Goal: Communication & Community: Ask a question

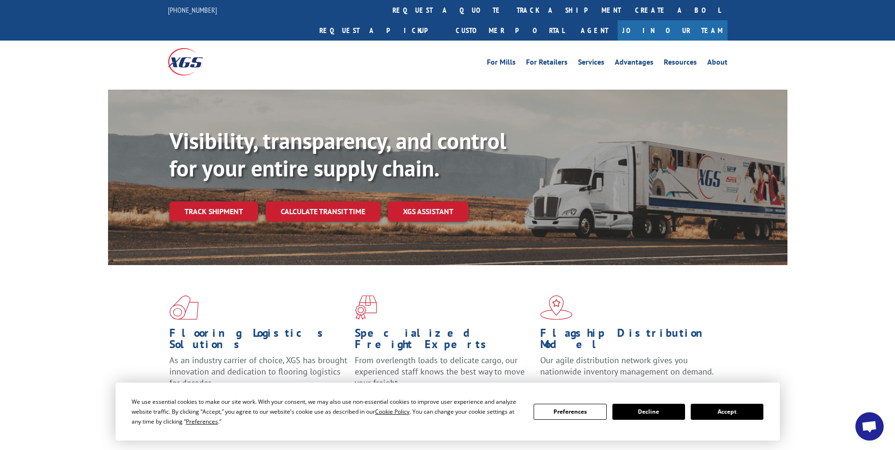
click at [724, 408] on button "Accept" at bounding box center [727, 412] width 73 height 16
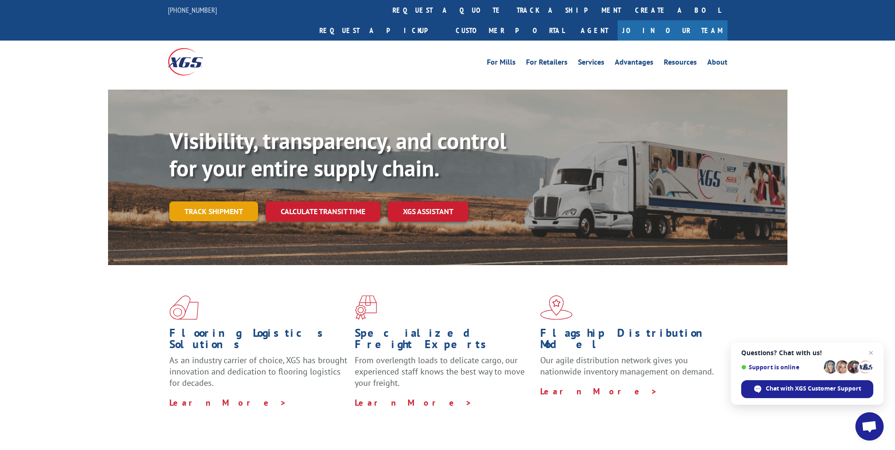
click at [209, 201] on link "Track shipment" at bounding box center [213, 211] width 89 height 20
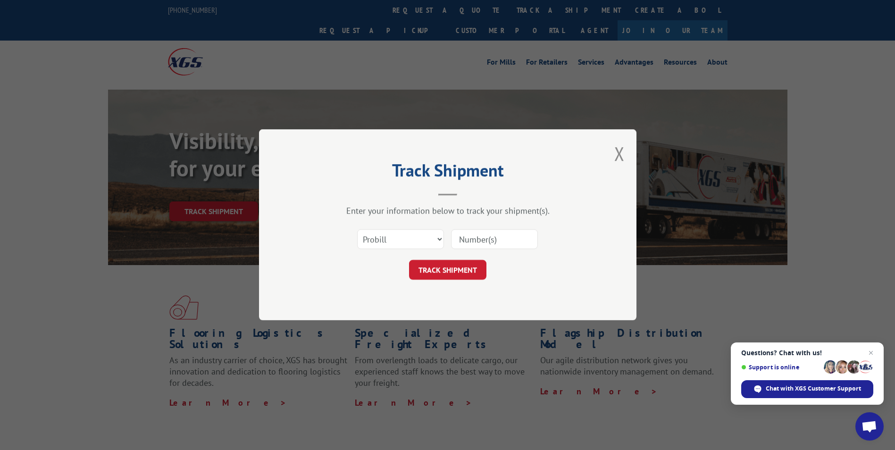
click at [519, 239] on input at bounding box center [494, 240] width 87 height 20
paste input "17477125"
type input "17477125"
click at [464, 271] on button "TRACK SHIPMENT" at bounding box center [447, 270] width 77 height 20
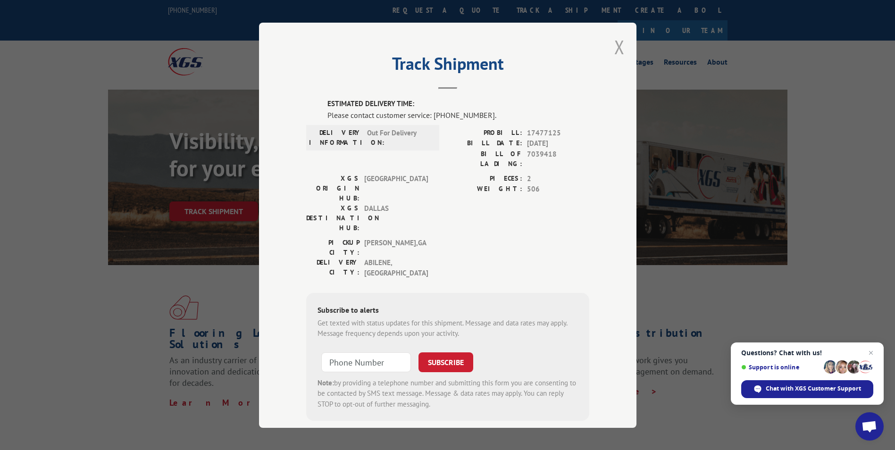
click at [614, 44] on button "Close modal" at bounding box center [619, 46] width 10 height 25
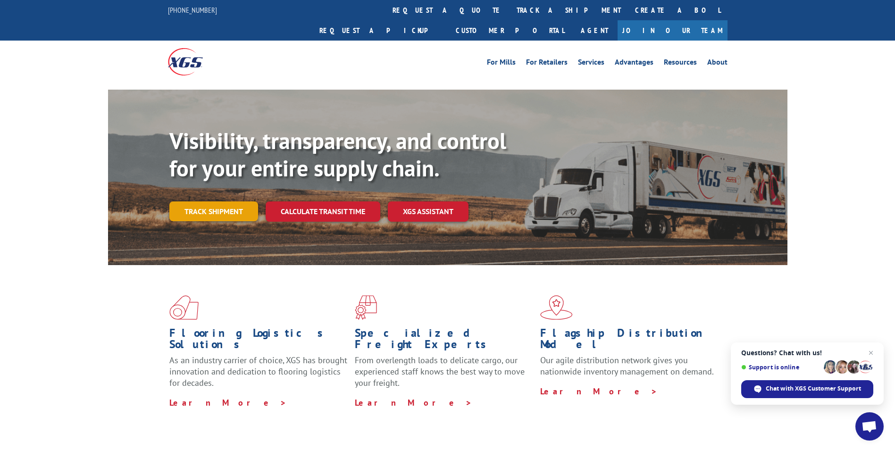
click at [209, 201] on link "Track shipment" at bounding box center [213, 211] width 89 height 20
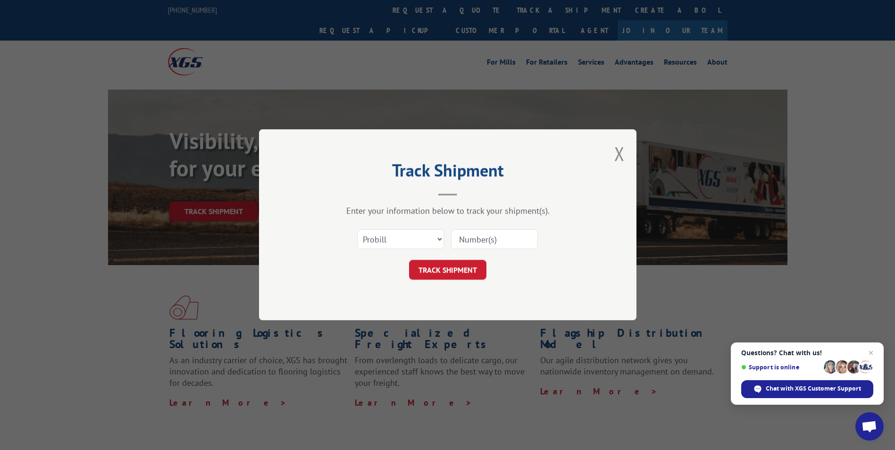
click at [489, 239] on input at bounding box center [494, 240] width 87 height 20
paste input "07500809"
type input "07500809"
click at [467, 270] on button "TRACK SHIPMENT" at bounding box center [447, 270] width 77 height 20
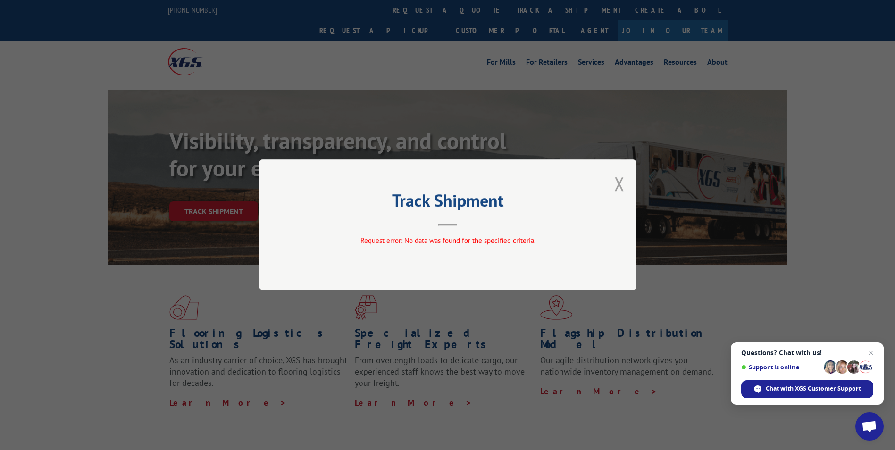
click at [623, 182] on button "Close modal" at bounding box center [619, 183] width 10 height 25
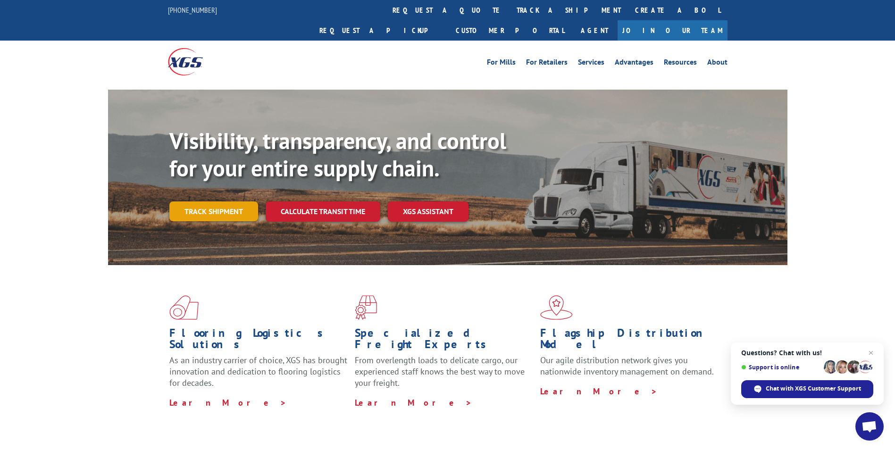
click at [230, 201] on link "Track shipment" at bounding box center [213, 211] width 89 height 20
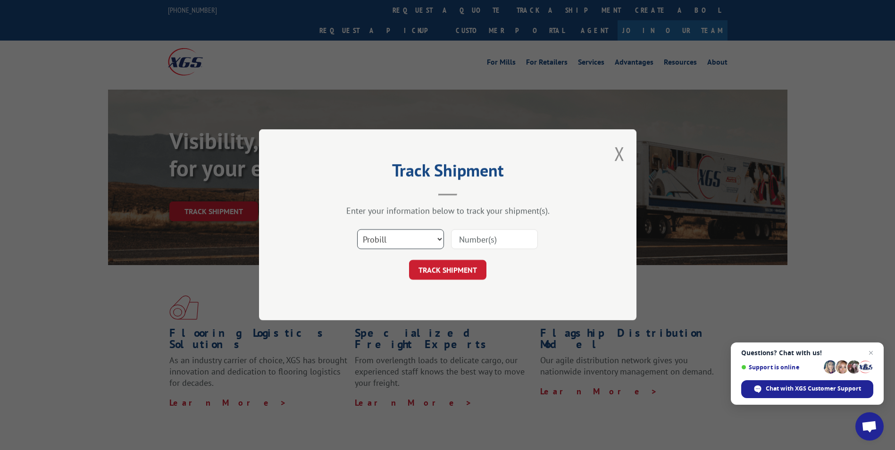
click at [378, 242] on select "Select category... Probill BOL PO" at bounding box center [400, 240] width 87 height 20
select select "po"
click at [357, 230] on select "Select category... Probill BOL PO" at bounding box center [400, 240] width 87 height 20
click at [466, 241] on input at bounding box center [494, 240] width 87 height 20
paste input "07500809"
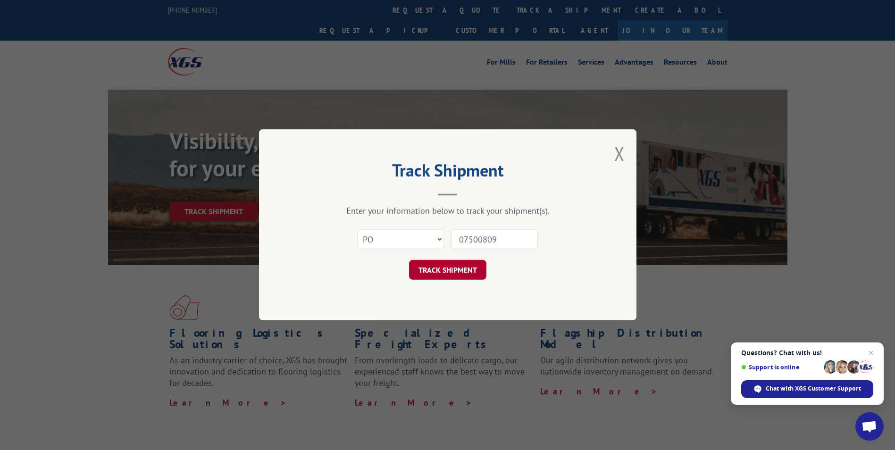
type input "07500809"
click at [469, 269] on button "TRACK SHIPMENT" at bounding box center [447, 270] width 77 height 20
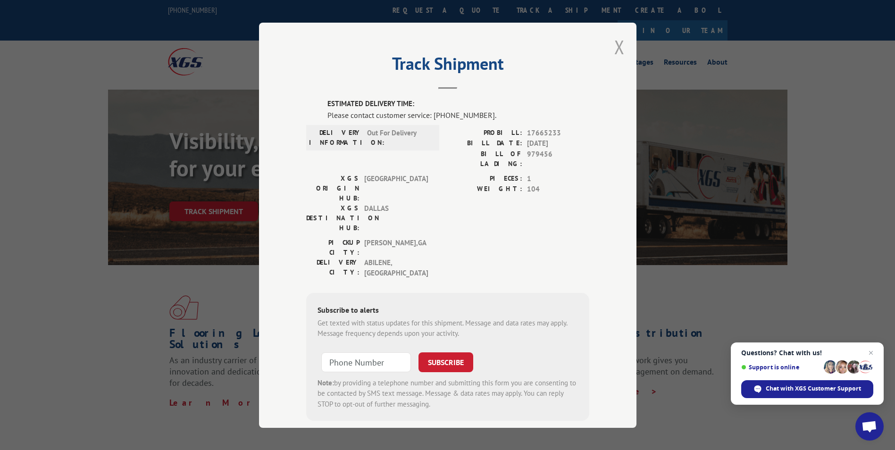
click at [614, 49] on button "Close modal" at bounding box center [619, 46] width 10 height 25
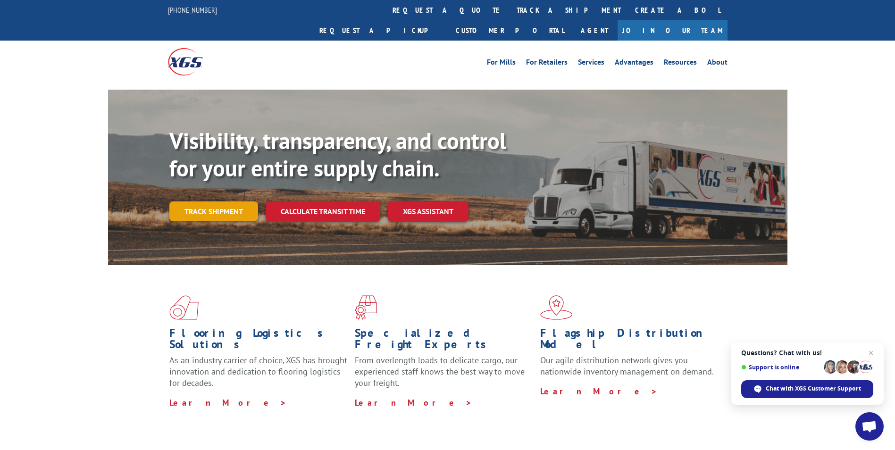
click at [210, 201] on link "Track shipment" at bounding box center [213, 211] width 89 height 20
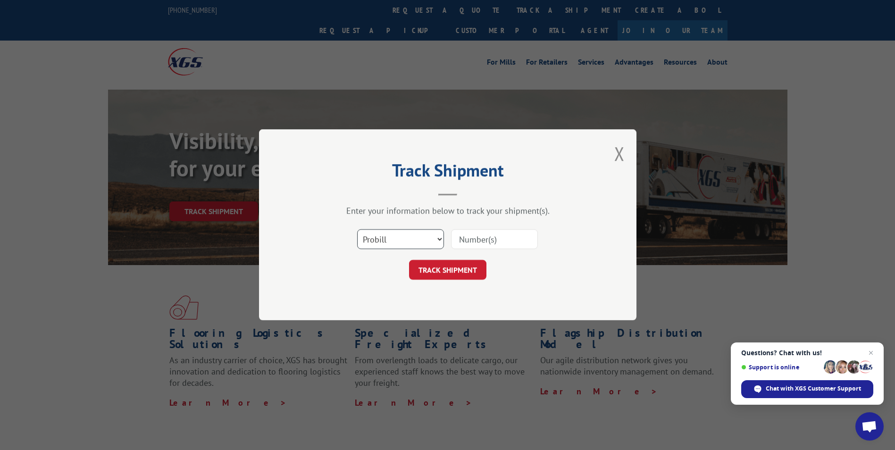
click at [418, 239] on select "Select category... Probill BOL PO" at bounding box center [400, 240] width 87 height 20
select select "po"
click at [357, 230] on select "Select category... Probill BOL PO" at bounding box center [400, 240] width 87 height 20
click at [480, 238] on input at bounding box center [494, 240] width 87 height 20
paste input "07500890"
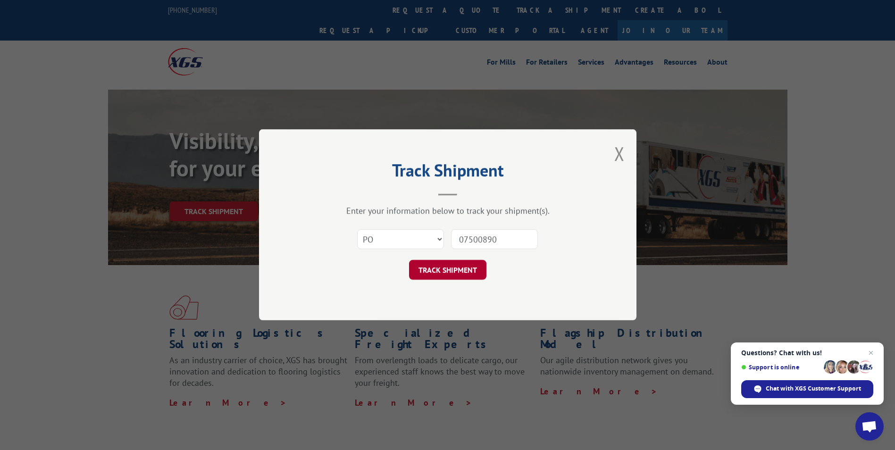
type input "07500890"
click at [453, 272] on button "TRACK SHIPMENT" at bounding box center [447, 270] width 77 height 20
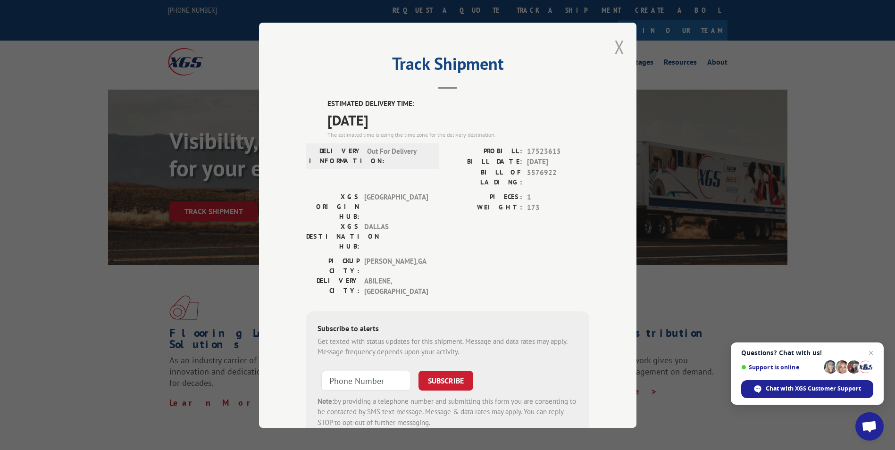
click at [615, 48] on button "Close modal" at bounding box center [619, 46] width 10 height 25
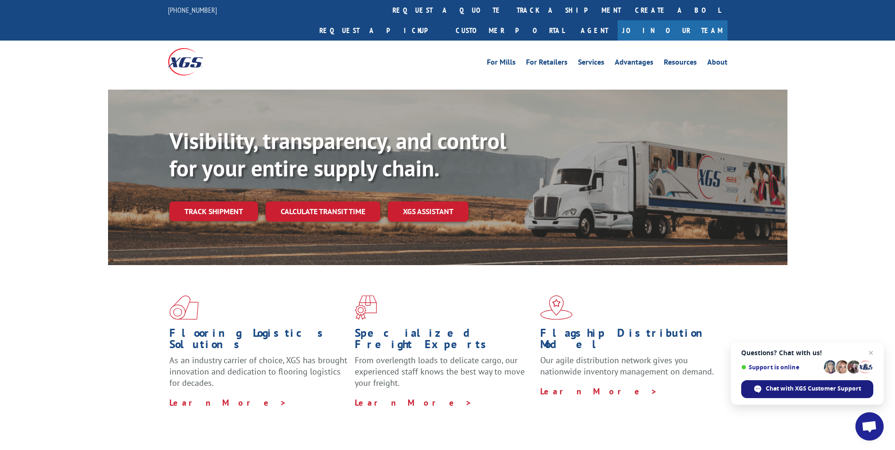
click at [789, 386] on span "Chat with XGS Customer Support" at bounding box center [813, 389] width 95 height 8
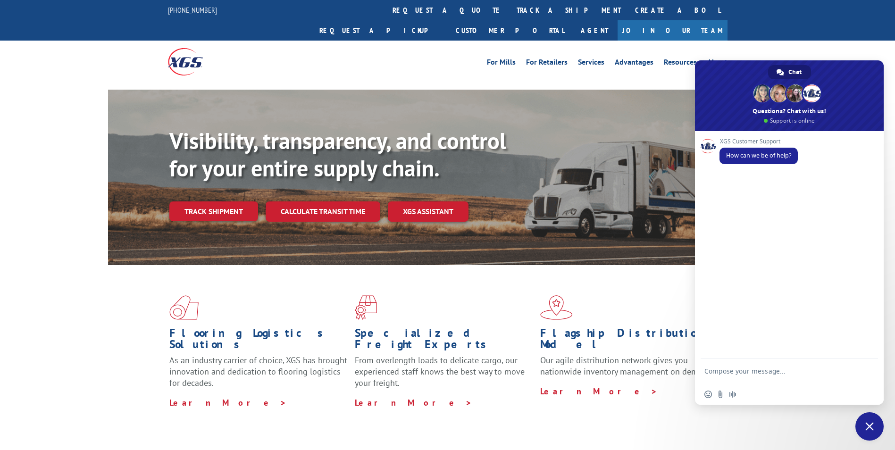
click at [719, 370] on textarea "Compose your message..." at bounding box center [778, 375] width 149 height 17
drag, startPoint x: 752, startPoint y: 368, endPoint x: 827, endPoint y: 383, distance: 76.4
click at [827, 383] on textarea "Good morning, I have some carpet that was suppose to" at bounding box center [778, 375] width 149 height 17
click at [737, 381] on textarea "Good morning, Can you help with this pro number" at bounding box center [778, 375] width 149 height 17
click at [736, 380] on textarea "Good morning, Can you help with this pro number" at bounding box center [778, 375] width 149 height 17
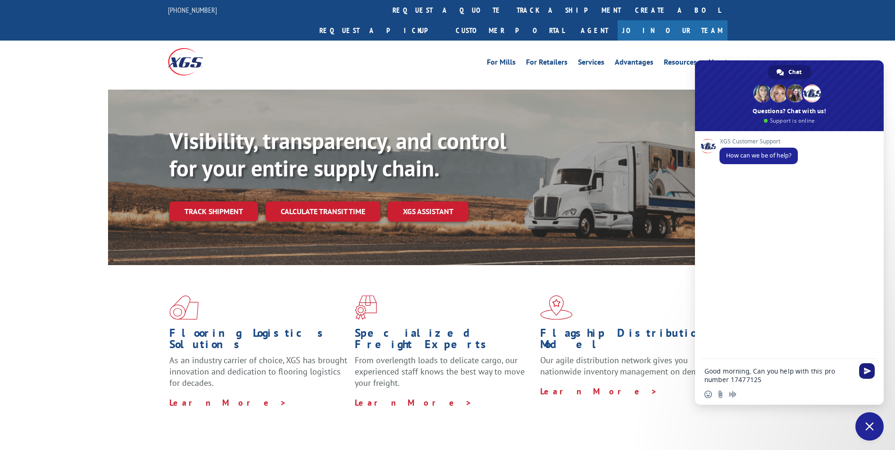
type textarea "Good morning, Can you help with this pro number 17477125"
click at [869, 370] on span "Send" at bounding box center [867, 371] width 7 height 7
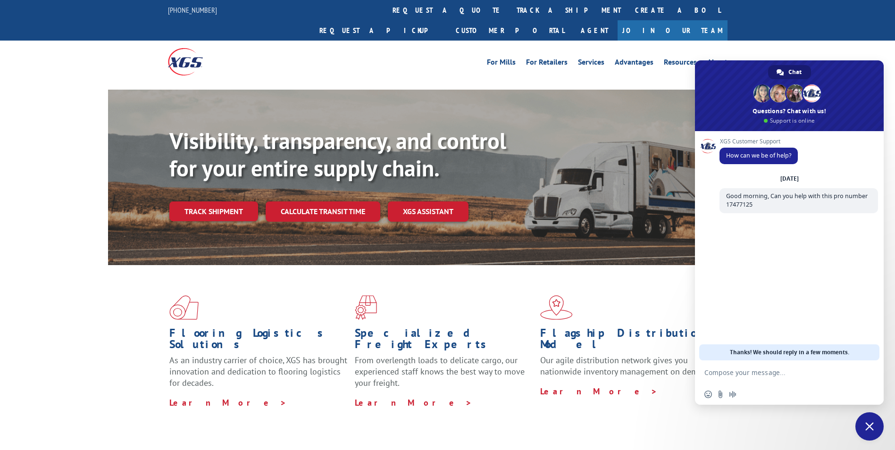
click at [710, 373] on textarea "Compose your message..." at bounding box center [778, 372] width 149 height 8
type textarea "I"
type textarea "It was scheduled for [DATE] to be delivered."
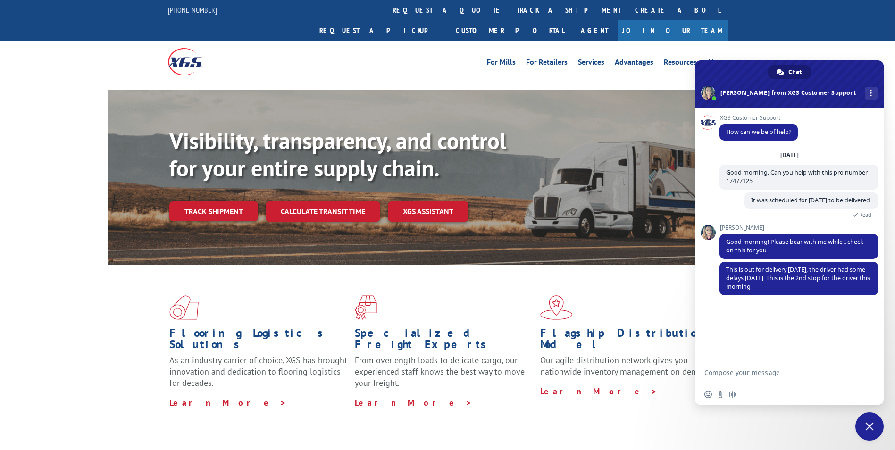
click at [723, 371] on textarea "Compose your message..." at bounding box center [778, 372] width 149 height 8
type textarea "okay thank you"
click at [866, 370] on span "Send" at bounding box center [867, 372] width 7 height 7
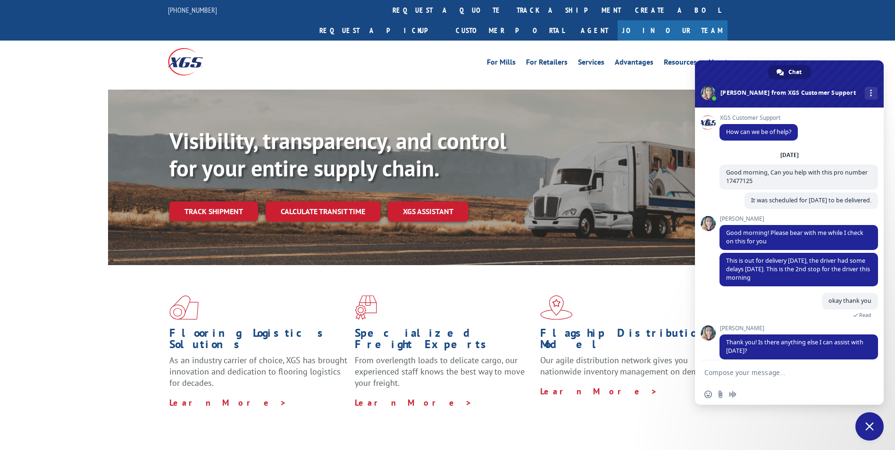
scroll to position [10, 0]
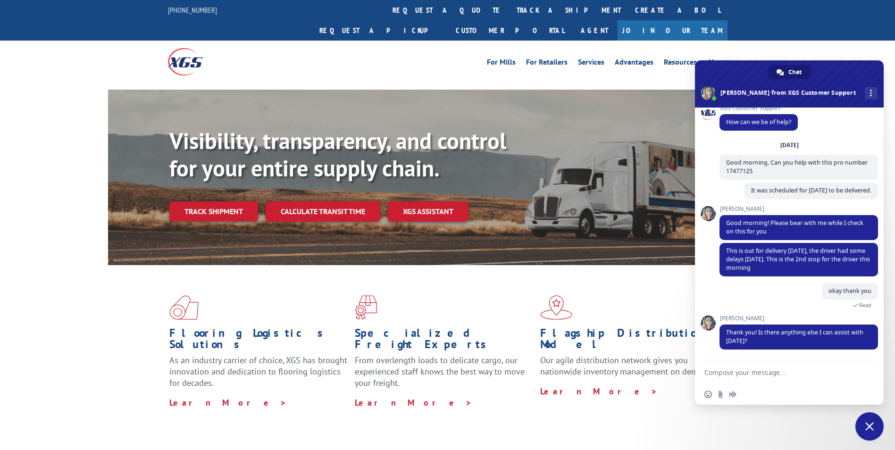
click at [736, 376] on form at bounding box center [778, 372] width 149 height 25
click at [736, 376] on textarea "Compose your message..." at bounding box center [778, 372] width 149 height 8
type textarea "no"
click at [865, 371] on span "Send" at bounding box center [867, 372] width 7 height 7
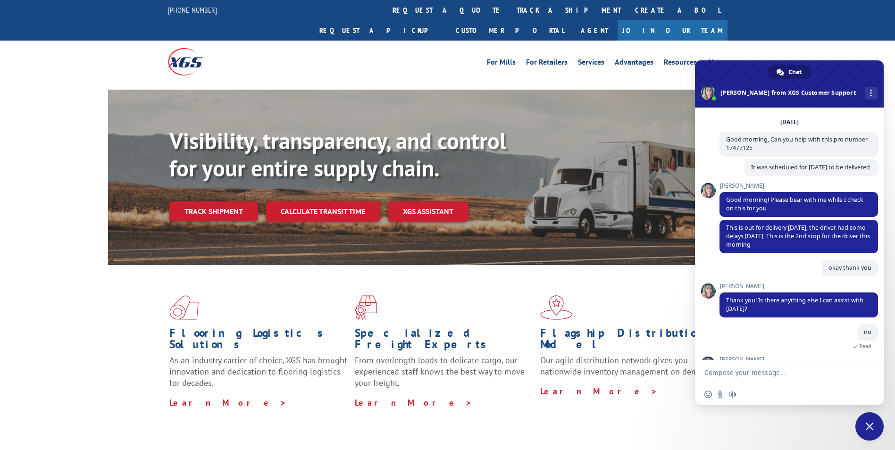
scroll to position [100, 0]
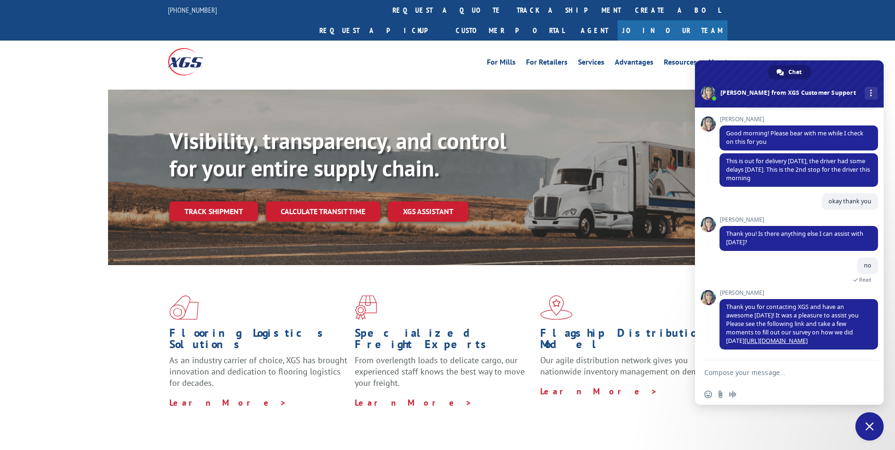
click at [351, 55] on div "For [PERSON_NAME] For Retailers Services Advantages Resources About For [PERSON…" at bounding box center [518, 62] width 420 height 14
